Goal: Navigation & Orientation: Understand site structure

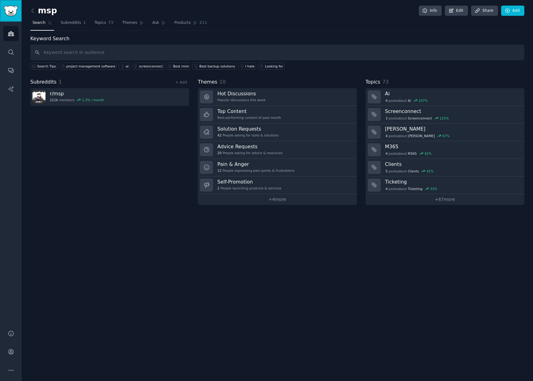
click at [15, 15] on img "Sidebar" at bounding box center [11, 11] width 14 height 11
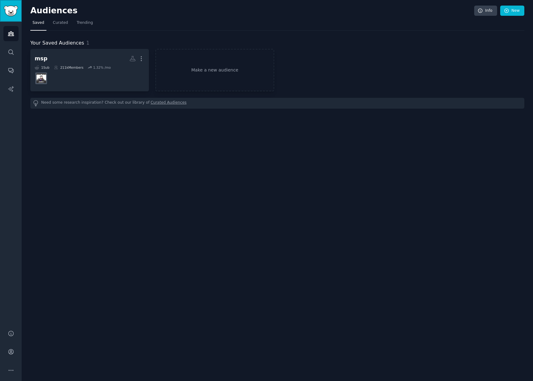
click at [7, 8] on img "Sidebar" at bounding box center [11, 11] width 14 height 11
drag, startPoint x: 42, startPoint y: 12, endPoint x: 38, endPoint y: 12, distance: 3.7
click at [38, 12] on h2 "Audiences" at bounding box center [252, 11] width 444 height 10
click at [11, 65] on link "Conversations" at bounding box center [10, 70] width 15 height 15
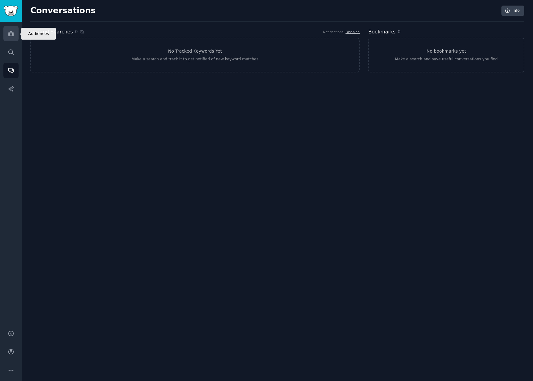
click at [9, 31] on icon "Sidebar" at bounding box center [11, 33] width 6 height 6
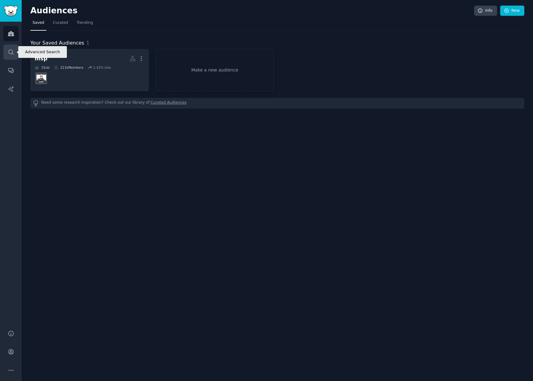
click at [10, 55] on icon "Sidebar" at bounding box center [11, 52] width 6 height 6
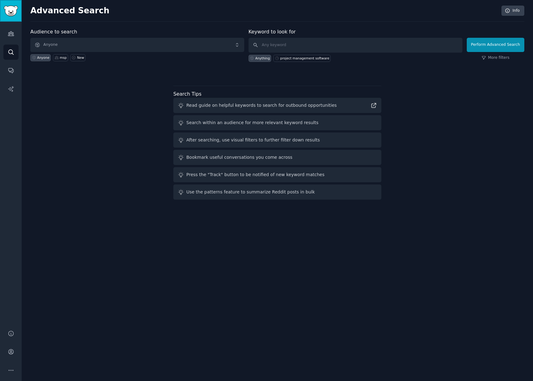
click at [11, 12] on img "Sidebar" at bounding box center [11, 11] width 14 height 11
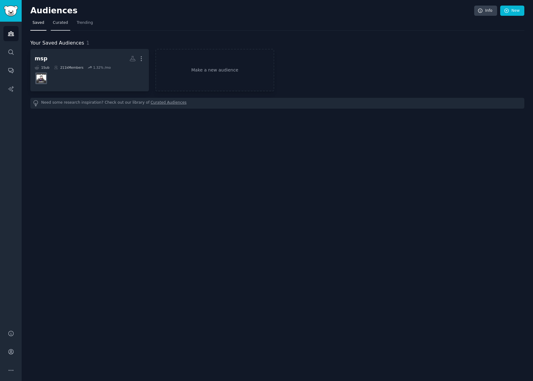
click at [65, 23] on span "Curated" at bounding box center [60, 23] width 15 height 6
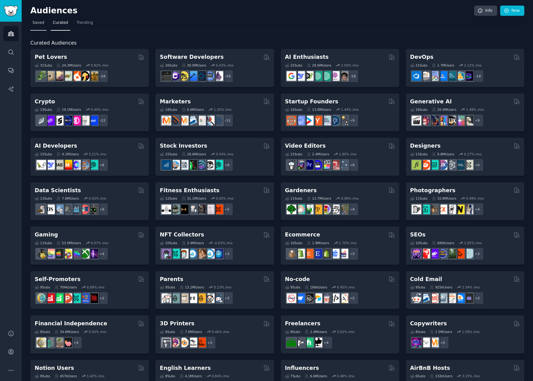
click at [39, 22] on span "Saved" at bounding box center [38, 23] width 12 height 6
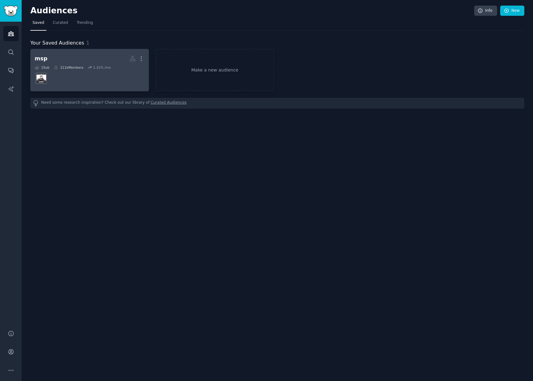
click at [104, 72] on dd at bounding box center [90, 78] width 110 height 17
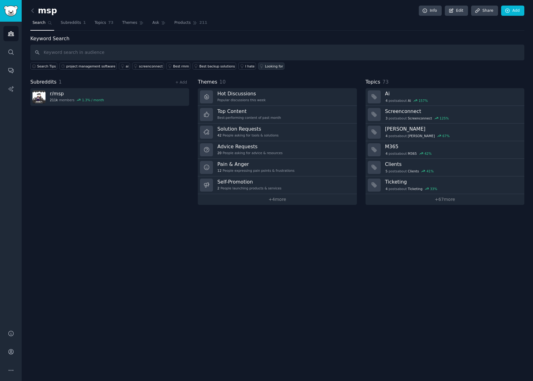
click at [265, 66] on div "Looking for" at bounding box center [274, 66] width 18 height 4
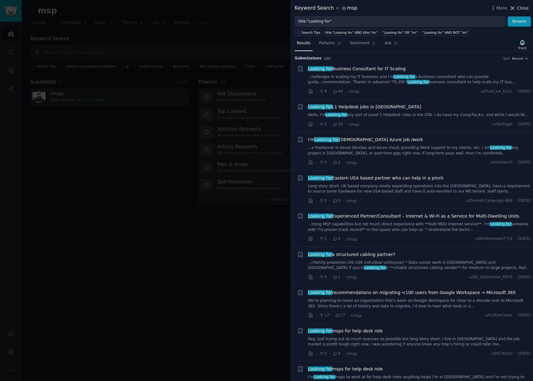
click at [526, 8] on span "Close" at bounding box center [523, 8] width 12 height 6
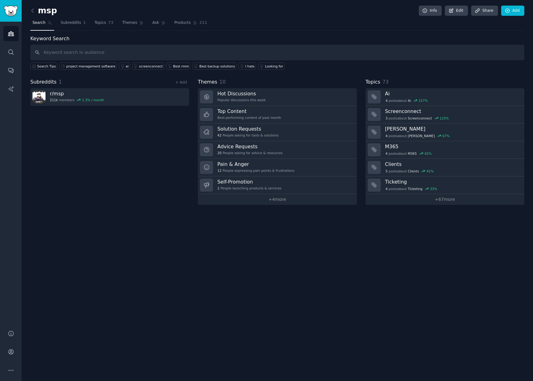
click at [526, 8] on div "msp Info Edit Share Add Search Subreddits 1 Topics 73 Themes Ask Products 211 K…" at bounding box center [277, 190] width 511 height 381
click at [64, 155] on div "Subreddits 1 + Add r/ msp 211k members 1.3 % / month" at bounding box center [109, 141] width 159 height 127
click at [100, 22] on span "Topics" at bounding box center [99, 23] width 11 height 6
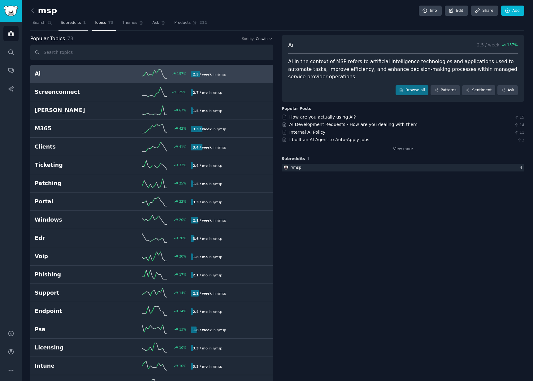
click at [68, 23] on span "Subreddits" at bounding box center [71, 23] width 20 height 6
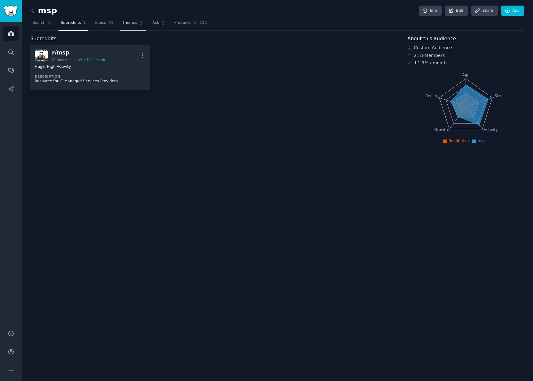
click at [130, 22] on span "Themes" at bounding box center [129, 23] width 15 height 6
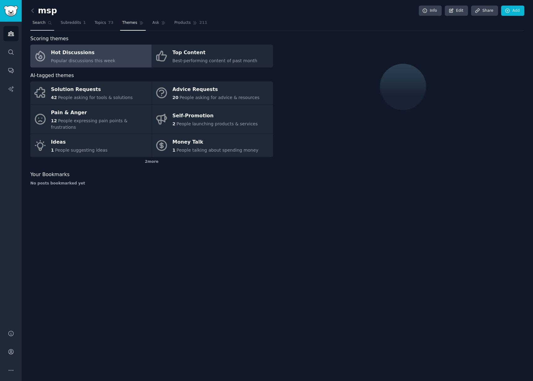
click at [36, 26] on link "Search" at bounding box center [42, 24] width 24 height 13
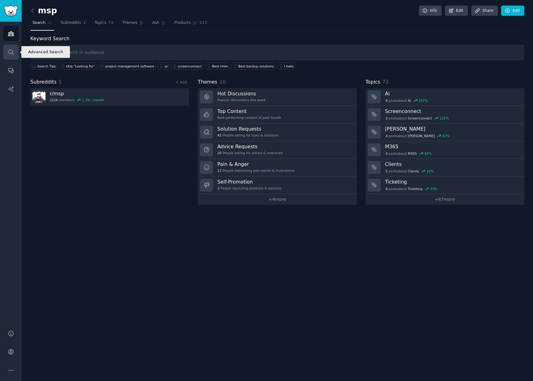
click at [9, 56] on link "Search" at bounding box center [10, 52] width 15 height 15
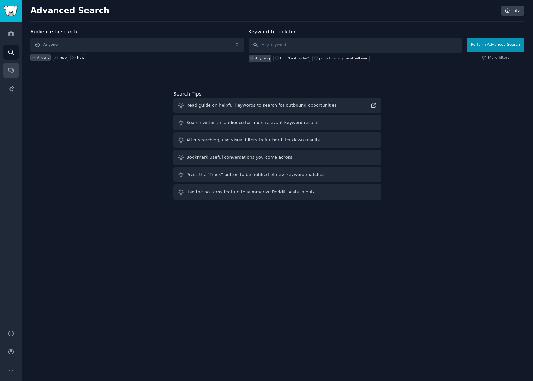
click at [15, 70] on link "Conversations" at bounding box center [10, 70] width 15 height 15
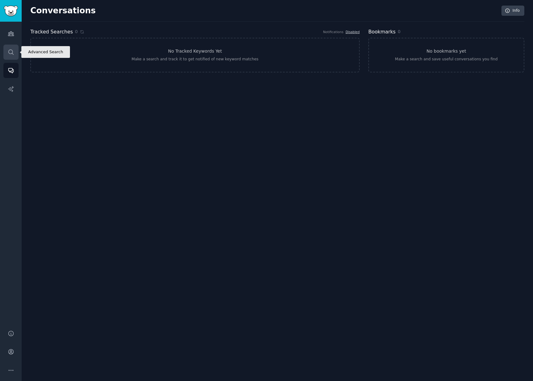
click at [11, 45] on link "Search" at bounding box center [10, 52] width 15 height 15
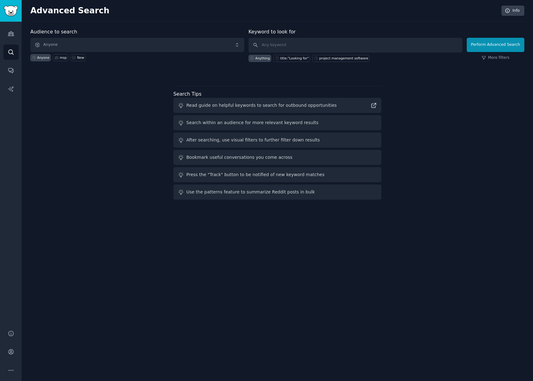
click at [12, 324] on div "Help Account More" at bounding box center [11, 351] width 22 height 58
click at [11, 332] on icon "Sidebar" at bounding box center [11, 333] width 6 height 6
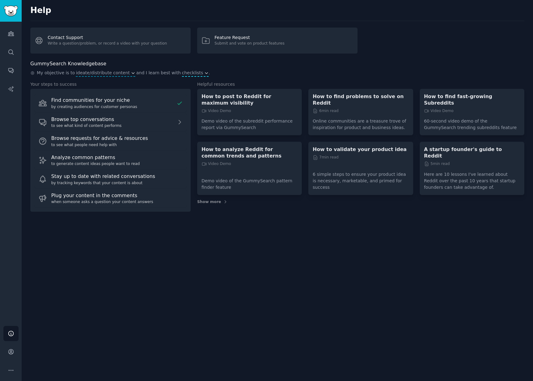
click at [190, 73] on button "checklists" at bounding box center [195, 73] width 27 height 6
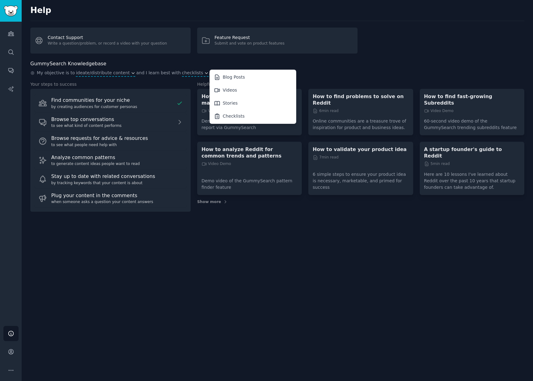
click at [245, 277] on div "Help Contact Support Write a question/problem, or record a video with your ques…" at bounding box center [277, 190] width 511 height 381
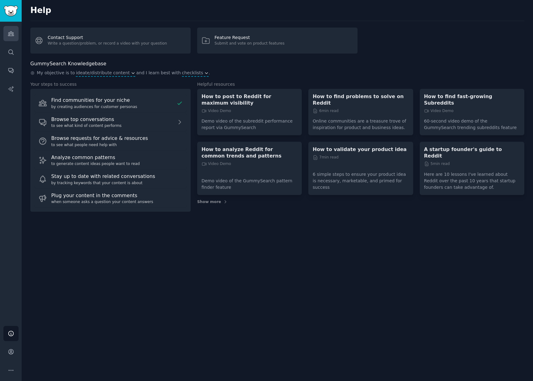
click at [11, 34] on icon "Sidebar" at bounding box center [11, 33] width 6 height 6
